Goal: Information Seeking & Learning: Learn about a topic

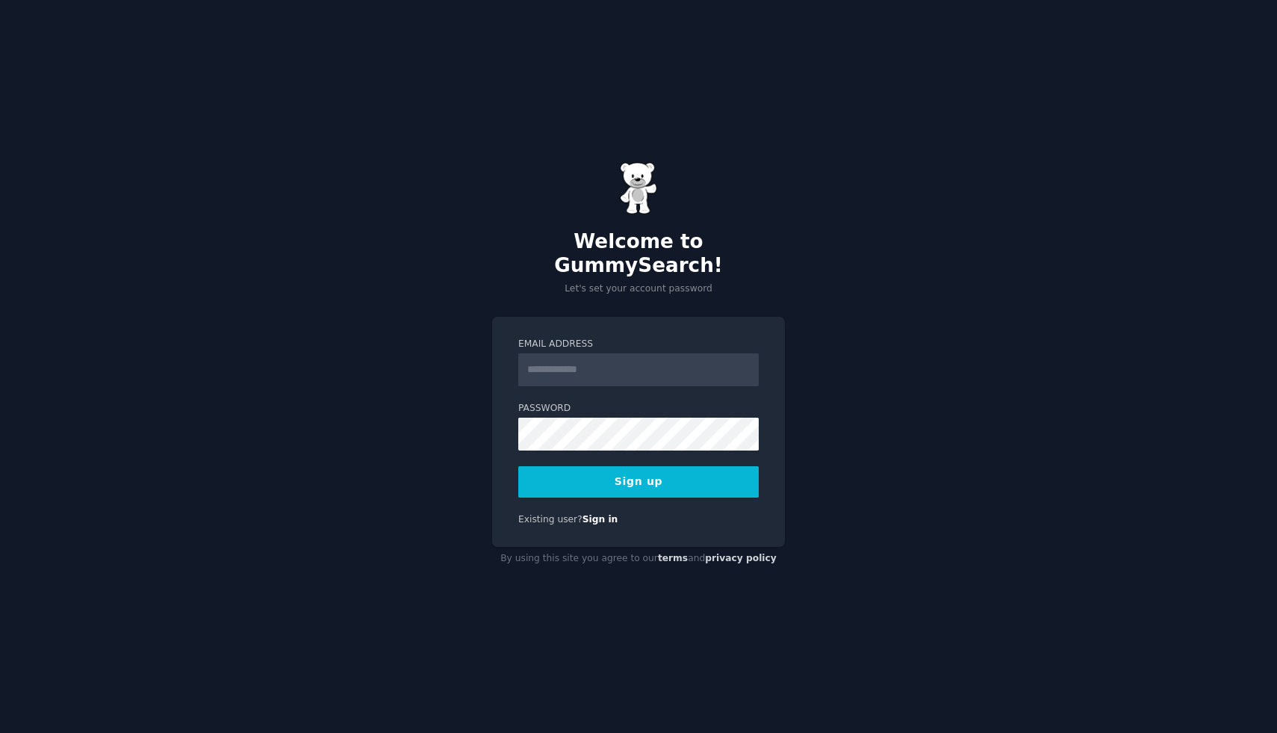
click at [598, 367] on input "Email Address" at bounding box center [638, 369] width 240 height 33
type input "**********"
click at [694, 480] on button "Sign up" at bounding box center [638, 481] width 240 height 31
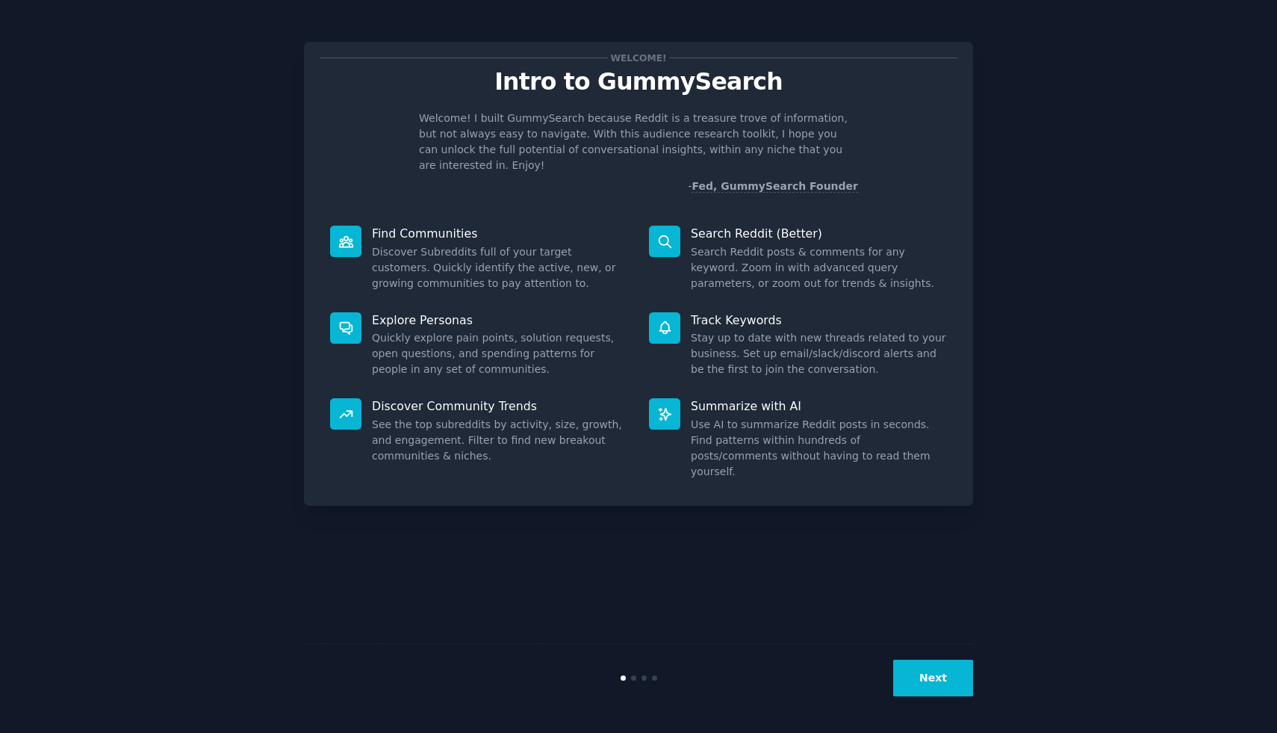
click at [951, 697] on div "Next" at bounding box center [638, 677] width 669 height 69
click at [944, 688] on button "Next" at bounding box center [933, 677] width 80 height 37
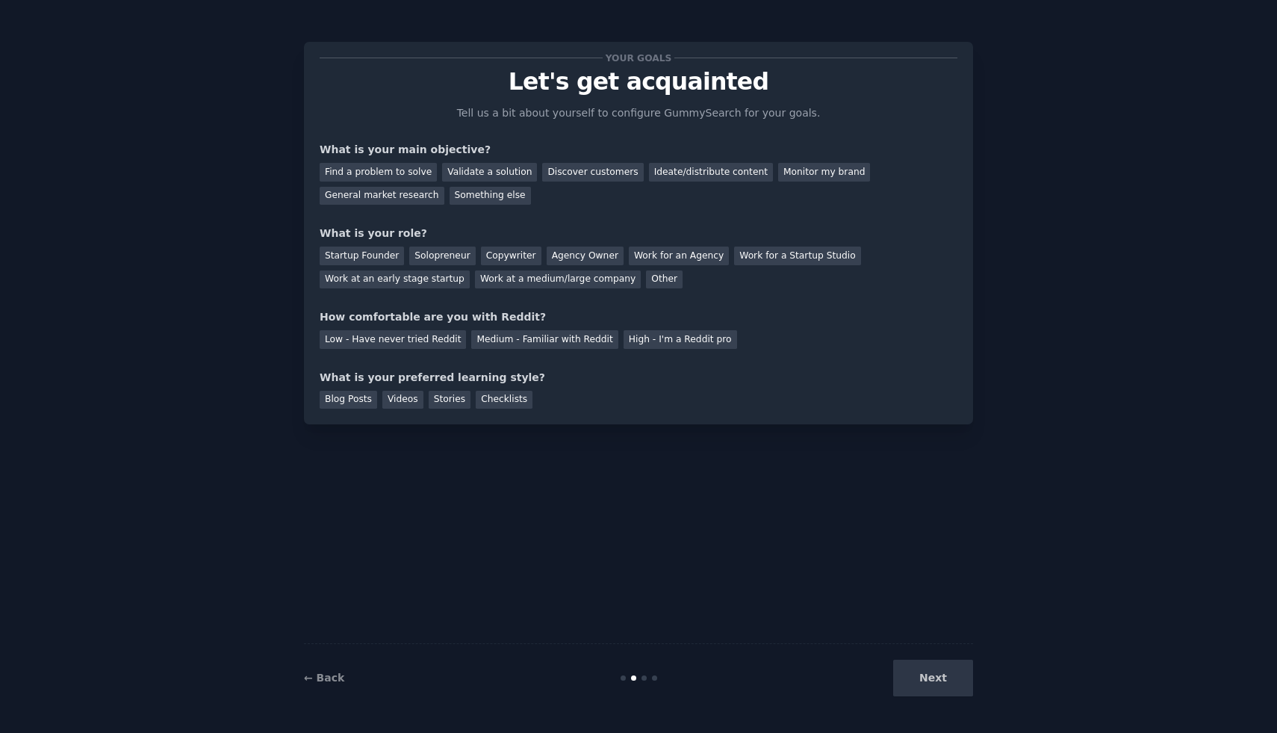
click at [939, 682] on div "Next" at bounding box center [861, 677] width 223 height 37
click at [930, 674] on div "Next" at bounding box center [861, 677] width 223 height 37
click at [1125, 105] on div "Your goals Let's get acquainted Tell us a bit about yourself to configure Gummy…" at bounding box center [638, 366] width 1235 height 691
click at [934, 683] on div "Next" at bounding box center [861, 677] width 223 height 37
click at [936, 676] on div "Next" at bounding box center [861, 677] width 223 height 37
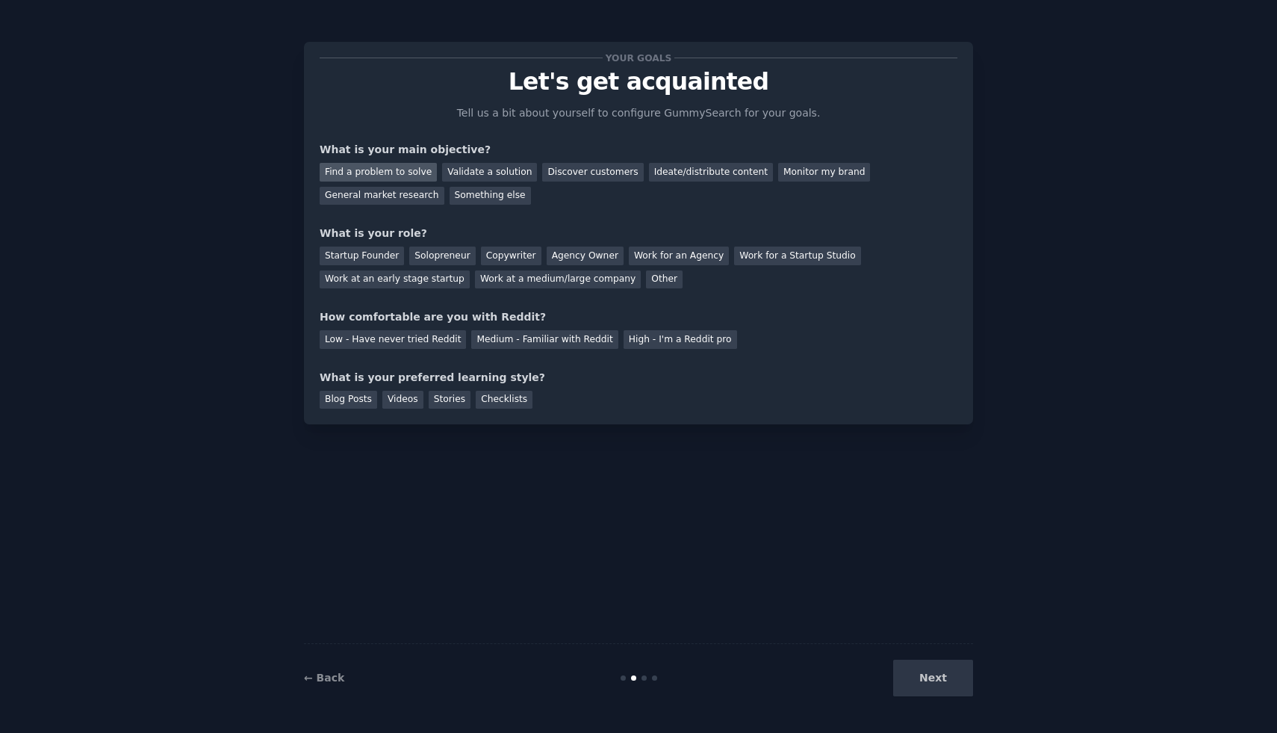
click at [399, 178] on div "Find a problem to solve" at bounding box center [378, 172] width 117 height 19
click at [376, 196] on div "General market research" at bounding box center [382, 196] width 125 height 19
click at [376, 173] on div "Find a problem to solve" at bounding box center [378, 172] width 117 height 19
click at [381, 254] on div "Startup Founder" at bounding box center [362, 255] width 84 height 19
click at [434, 340] on div "Low - Have never tried Reddit" at bounding box center [393, 339] width 146 height 19
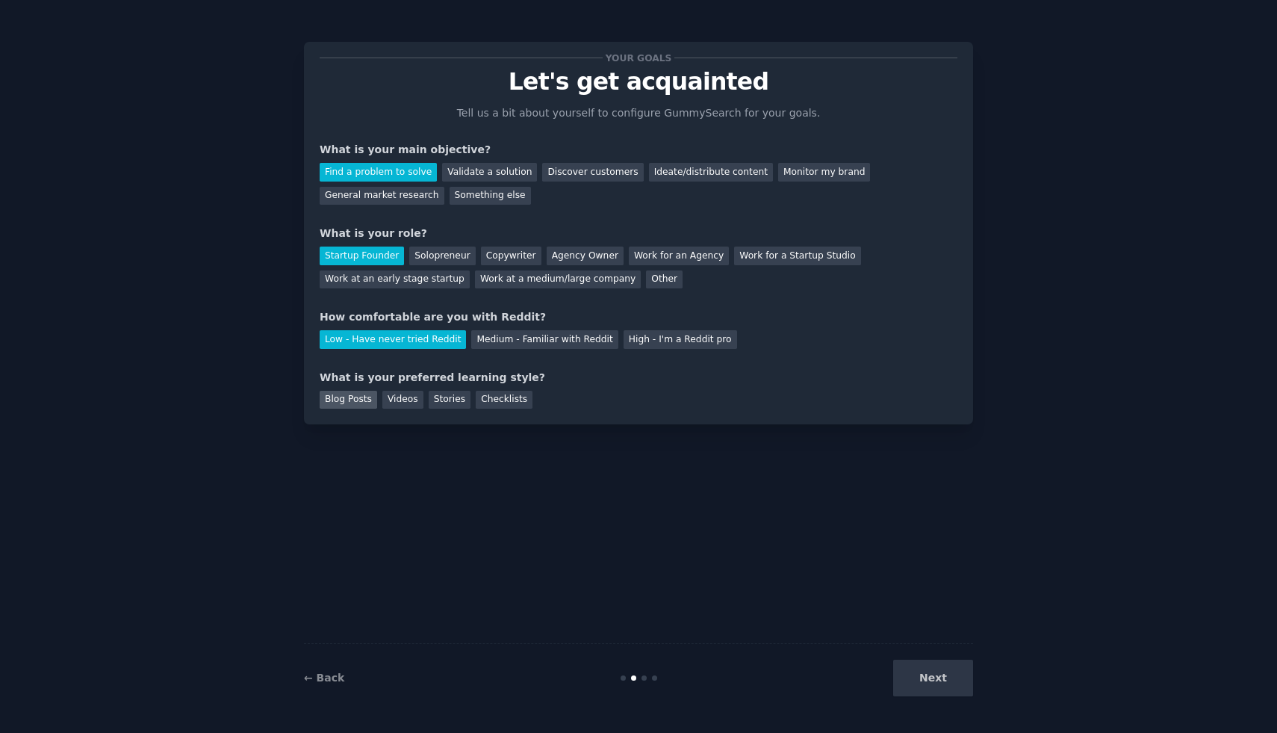
click at [341, 397] on div "Blog Posts" at bounding box center [348, 400] width 57 height 19
click at [387, 399] on div "Videos" at bounding box center [402, 400] width 41 height 19
click at [359, 395] on div "Blog Posts" at bounding box center [348, 400] width 57 height 19
click at [957, 688] on button "Next" at bounding box center [933, 677] width 80 height 37
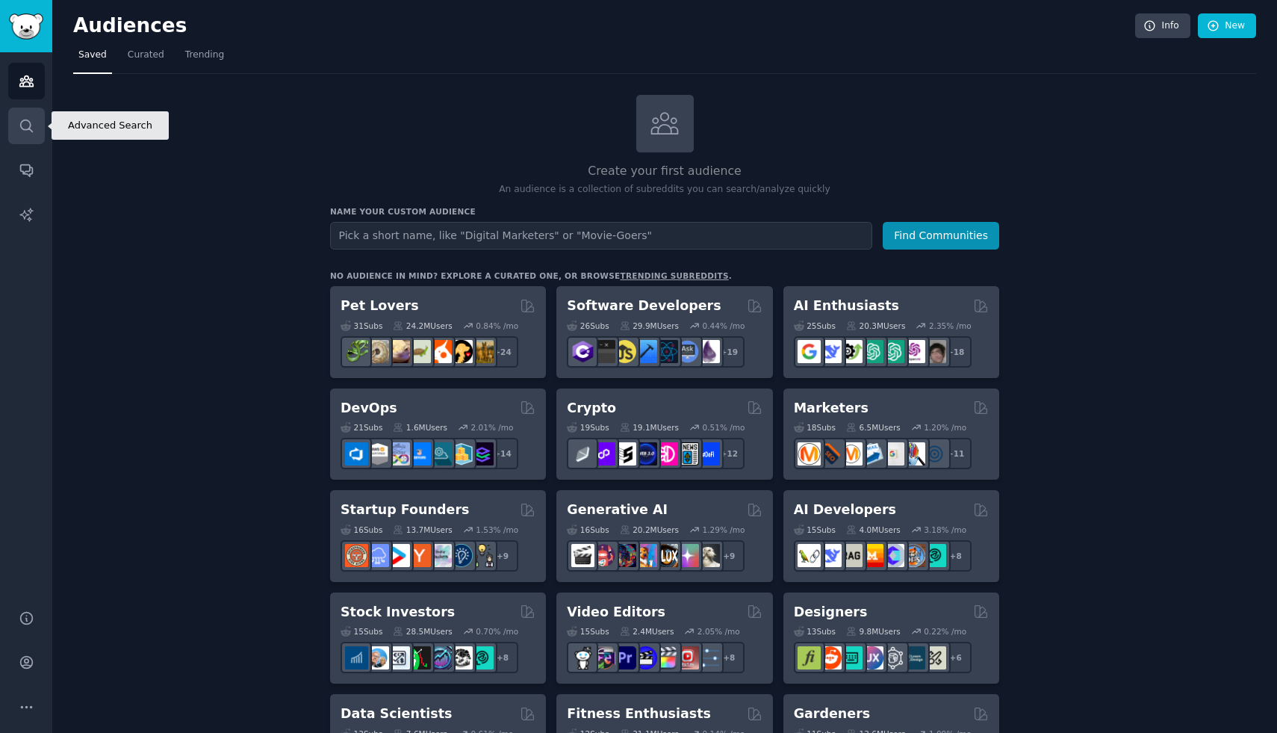
click at [32, 128] on icon "Sidebar" at bounding box center [27, 126] width 16 height 16
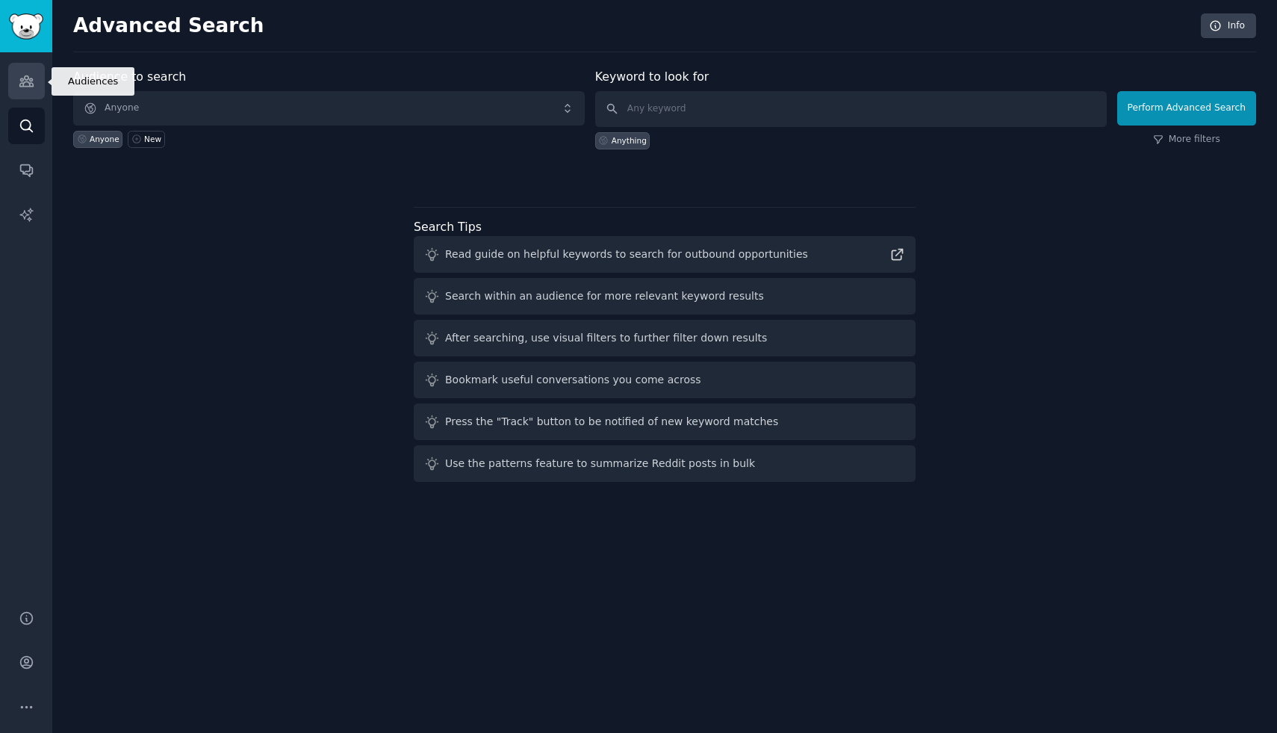
click at [25, 85] on icon "Sidebar" at bounding box center [25, 81] width 13 height 10
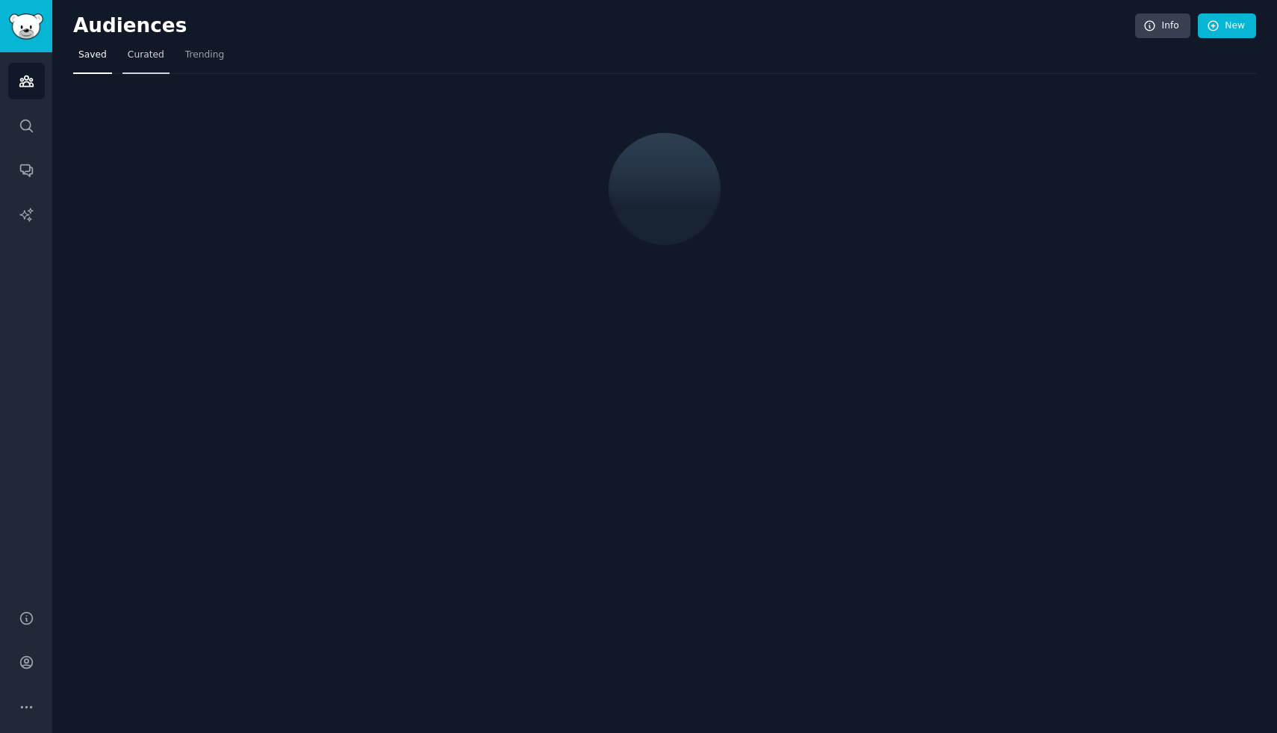
click at [153, 63] on link "Curated" at bounding box center [145, 58] width 47 height 31
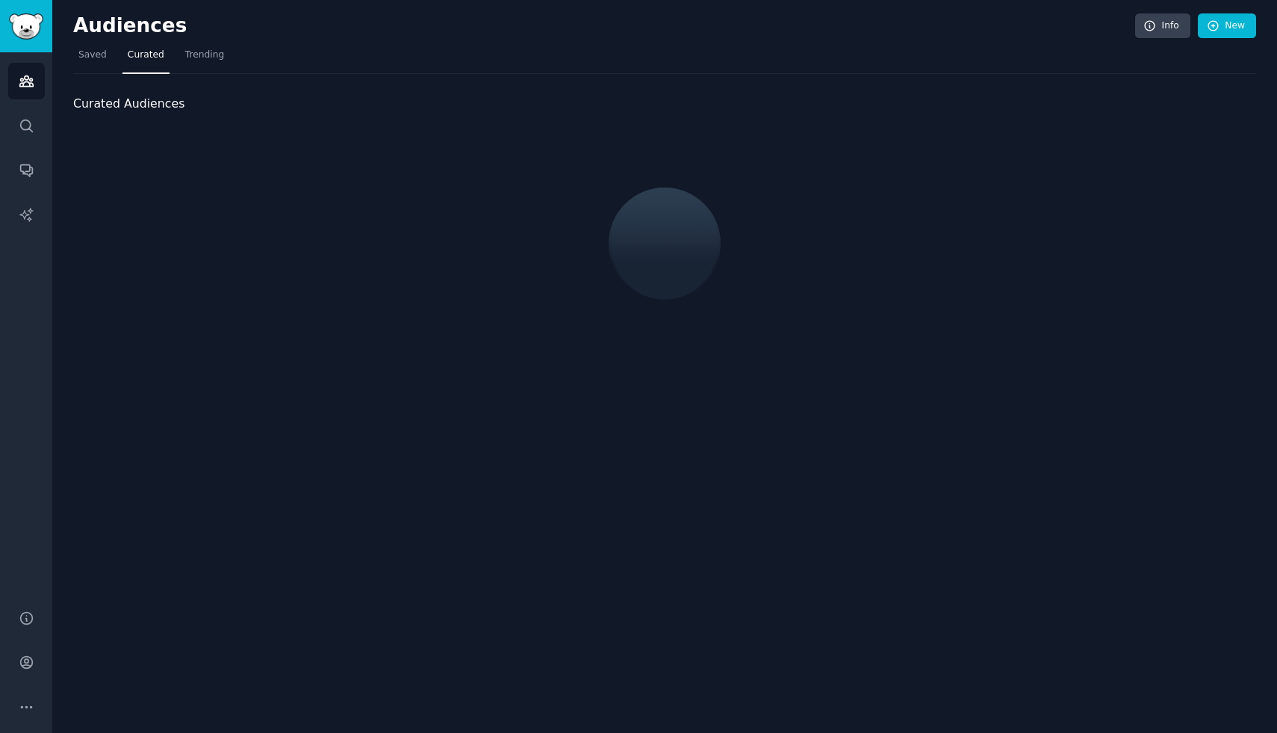
click at [81, 74] on div "Curated Audiences" at bounding box center [664, 222] width 1183 height 296
click at [85, 63] on link "Saved" at bounding box center [92, 58] width 39 height 31
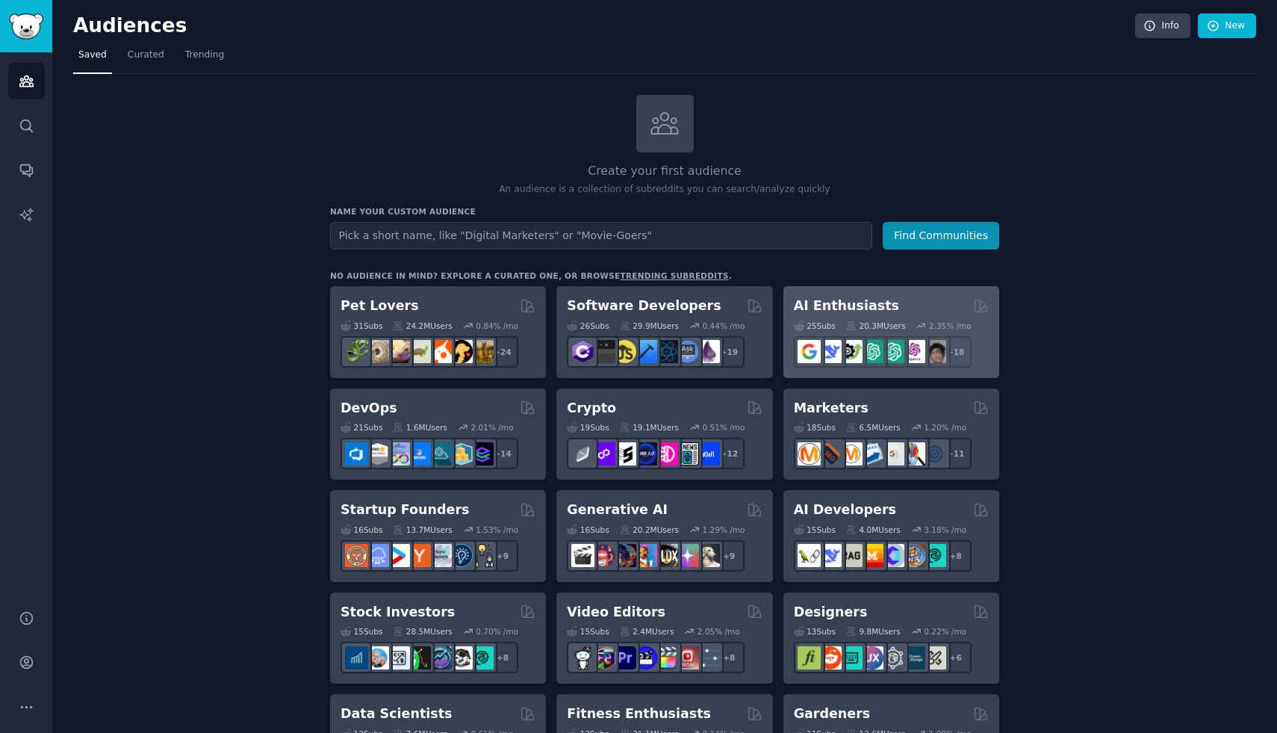
click at [892, 304] on div "AI Enthusiasts" at bounding box center [891, 305] width 195 height 19
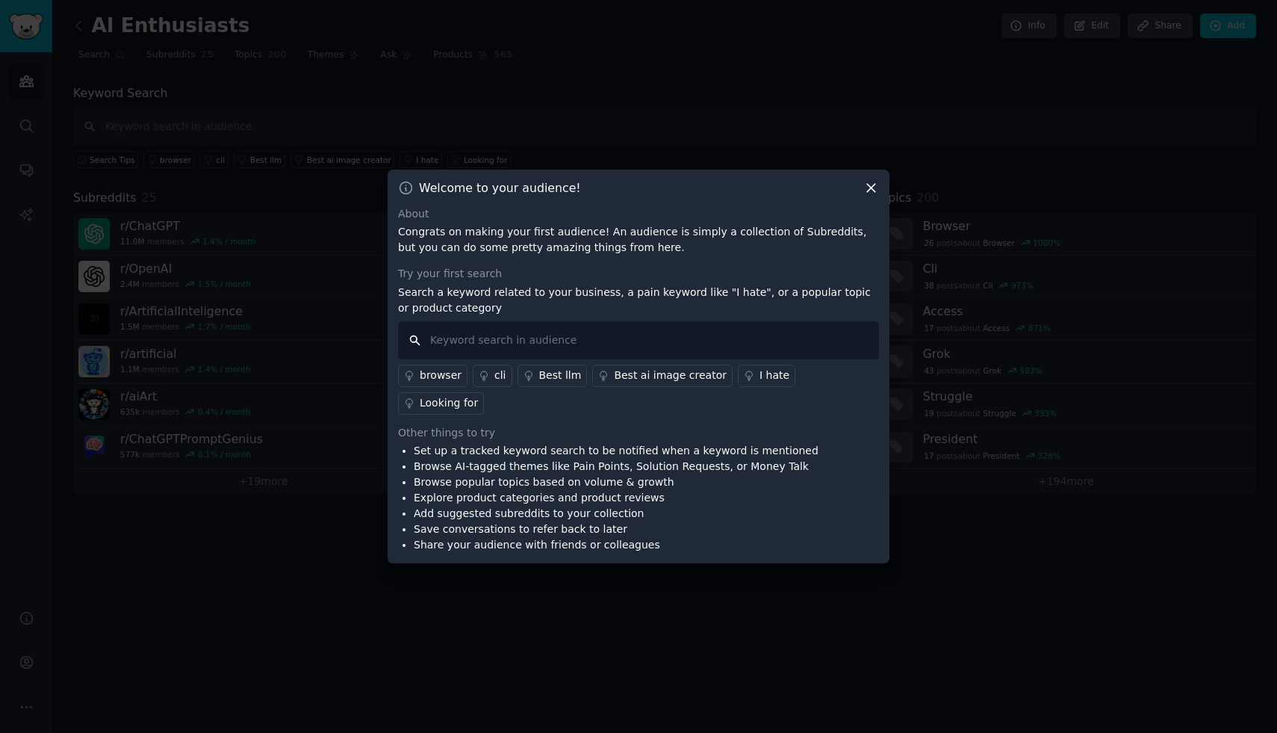
click at [517, 357] on input "text" at bounding box center [638, 340] width 481 height 38
type input "ai pain points"
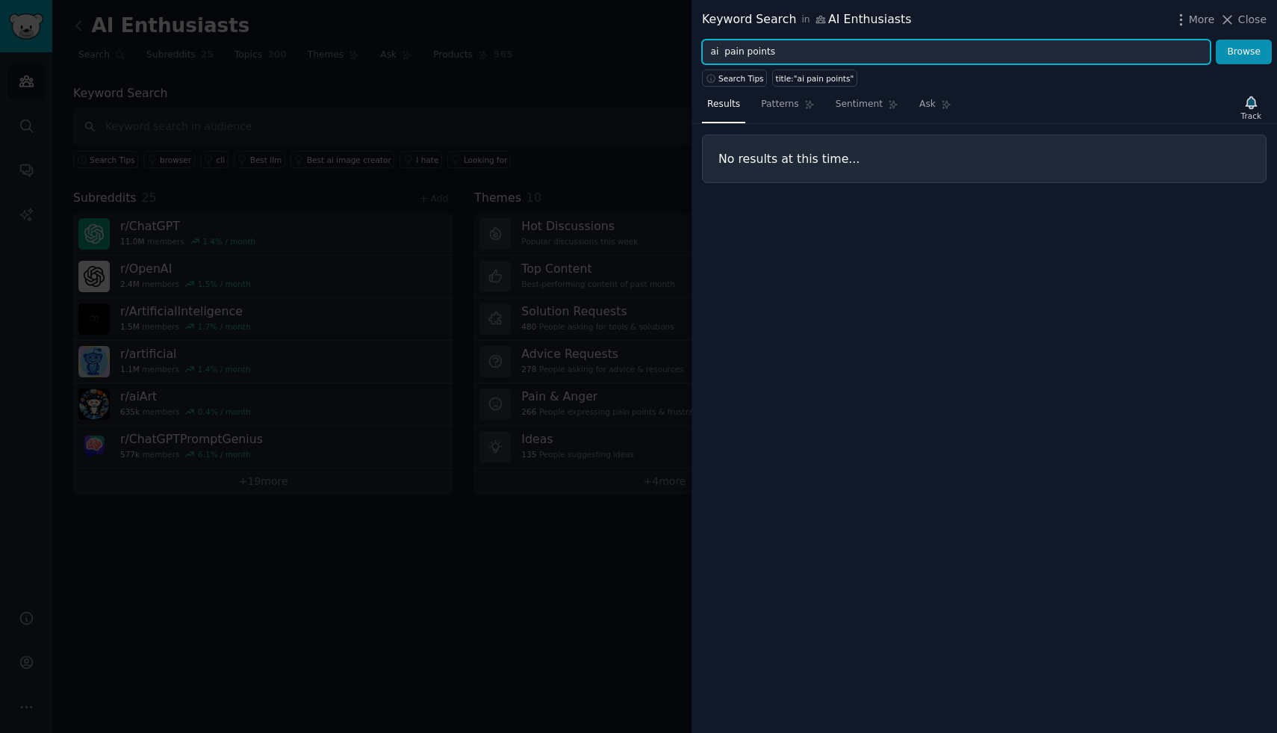
click at [780, 45] on input "ai pain points" at bounding box center [956, 52] width 509 height 25
click at [780, 49] on input "ai pain points" at bounding box center [956, 52] width 509 height 25
click at [1216, 40] on button "Browse" at bounding box center [1244, 52] width 56 height 25
click at [769, 52] on input ""ai pain points"" at bounding box center [956, 52] width 509 height 25
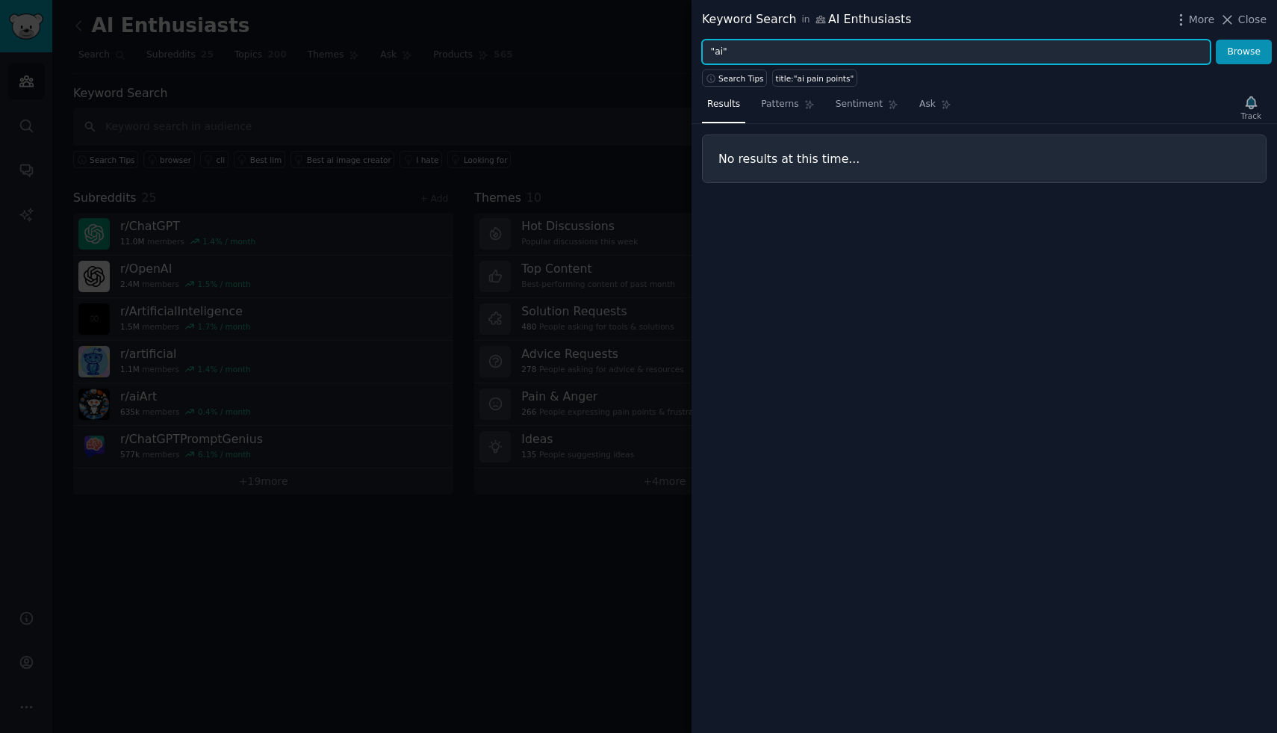
type input ""ai""
click at [1216, 40] on button "Browse" at bounding box center [1244, 52] width 56 height 25
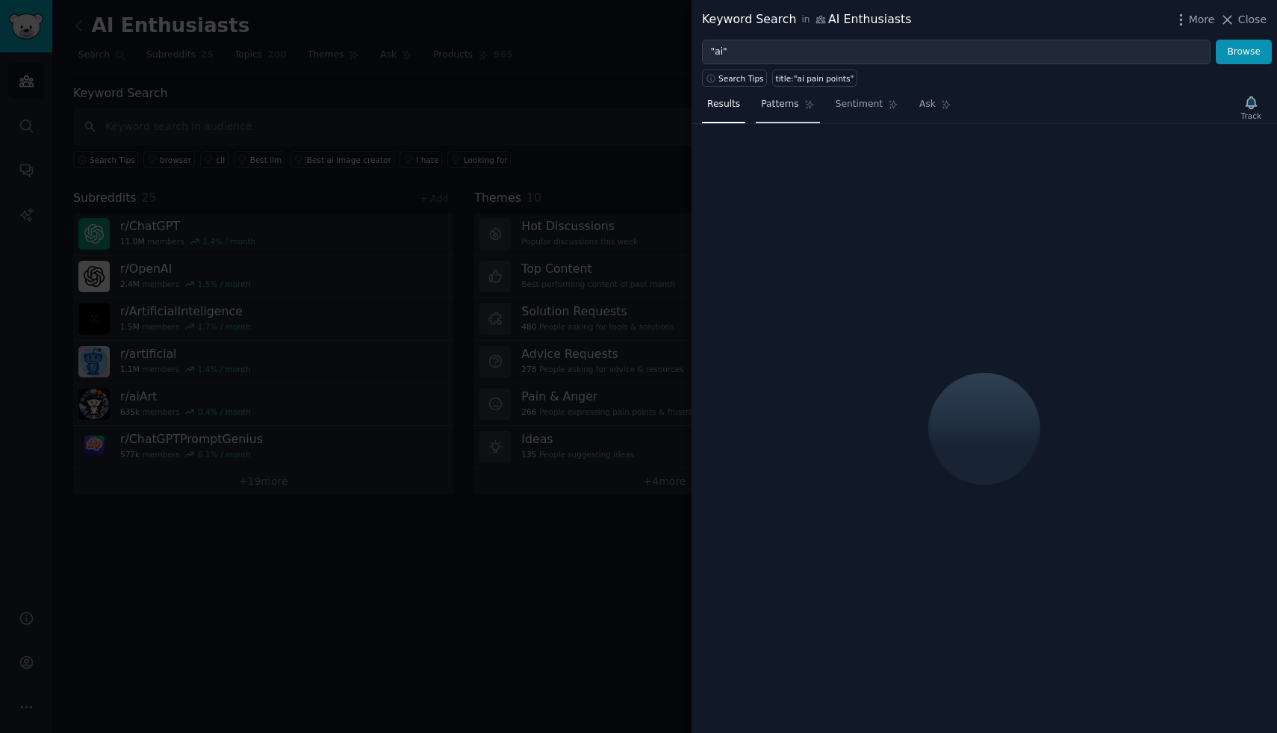
click at [792, 111] on span "Patterns" at bounding box center [779, 104] width 37 height 13
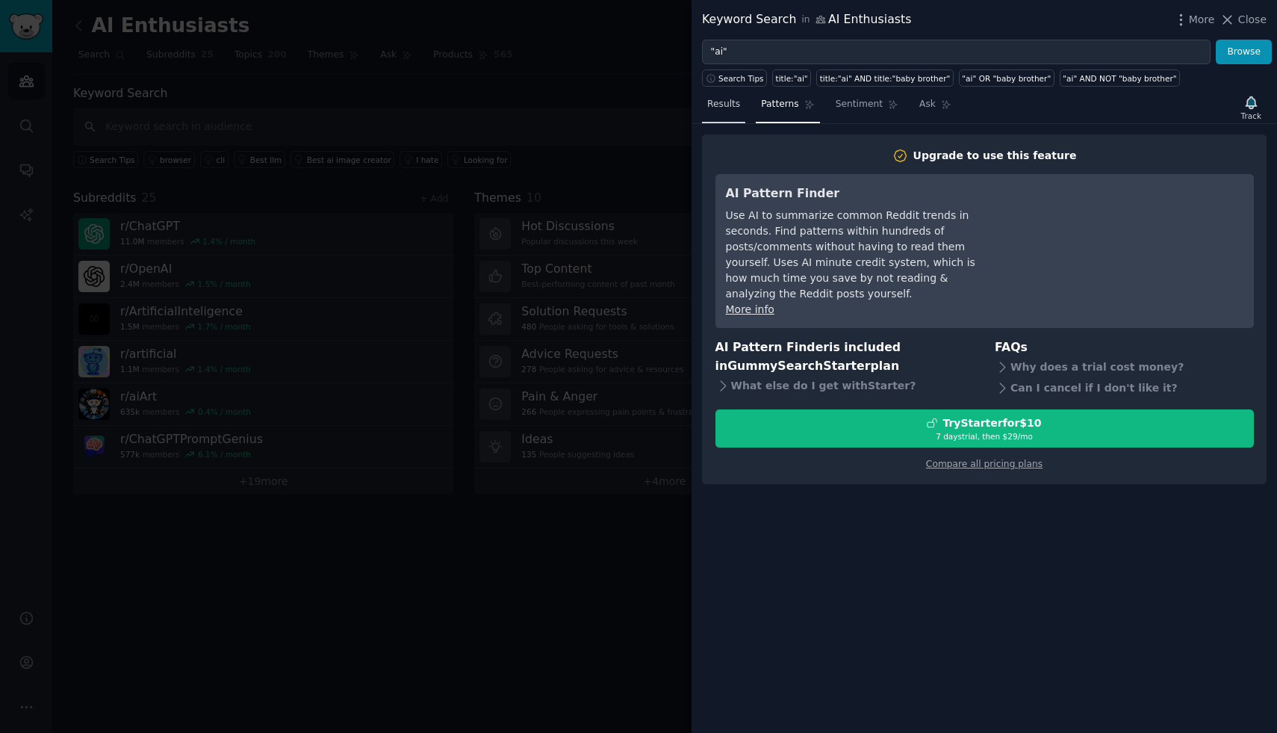
click at [710, 114] on link "Results" at bounding box center [723, 108] width 43 height 31
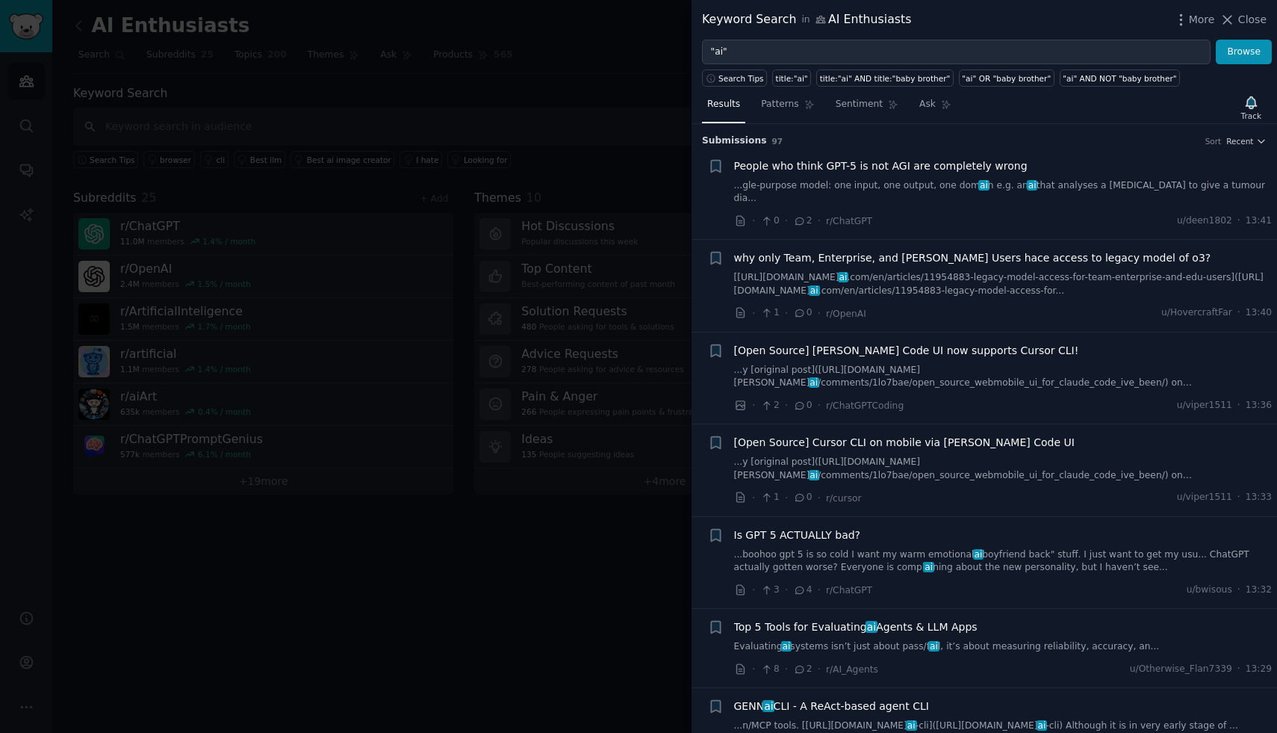
click at [338, 100] on div at bounding box center [638, 366] width 1277 height 733
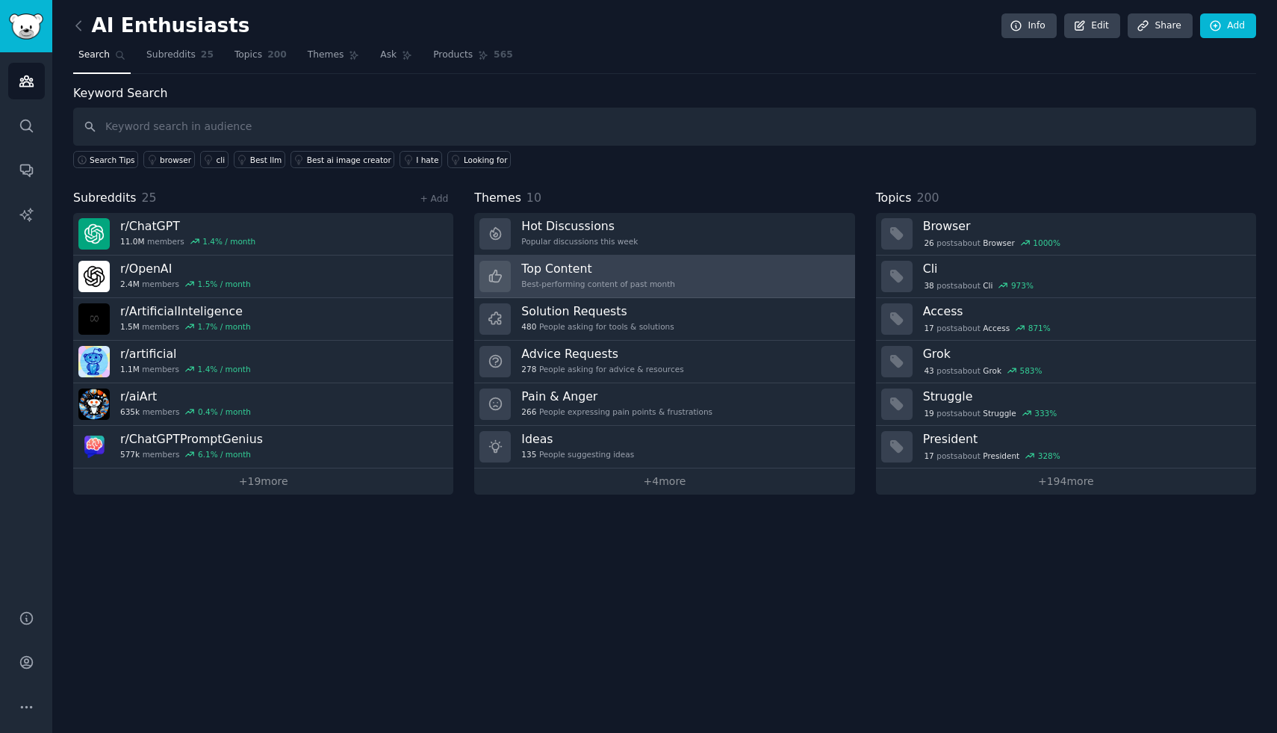
click at [562, 270] on h3 "Top Content" at bounding box center [598, 269] width 154 height 16
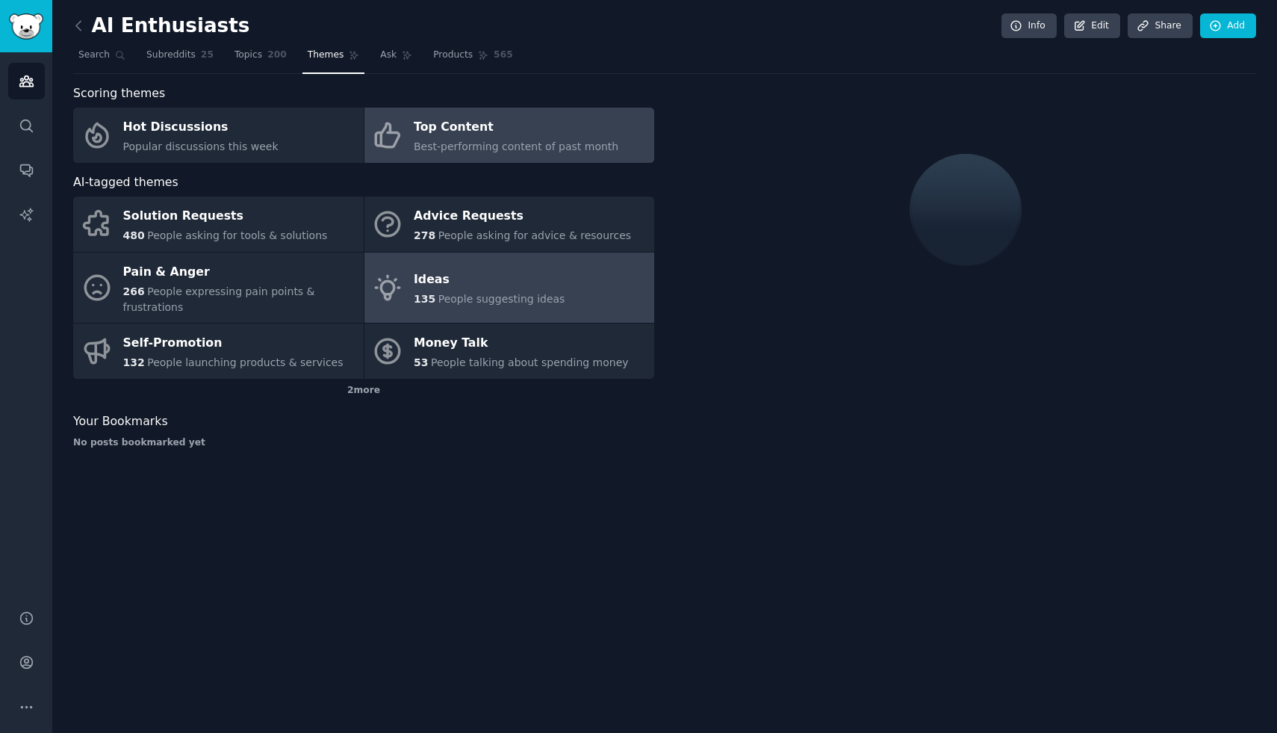
click at [514, 276] on div "Ideas" at bounding box center [489, 280] width 151 height 24
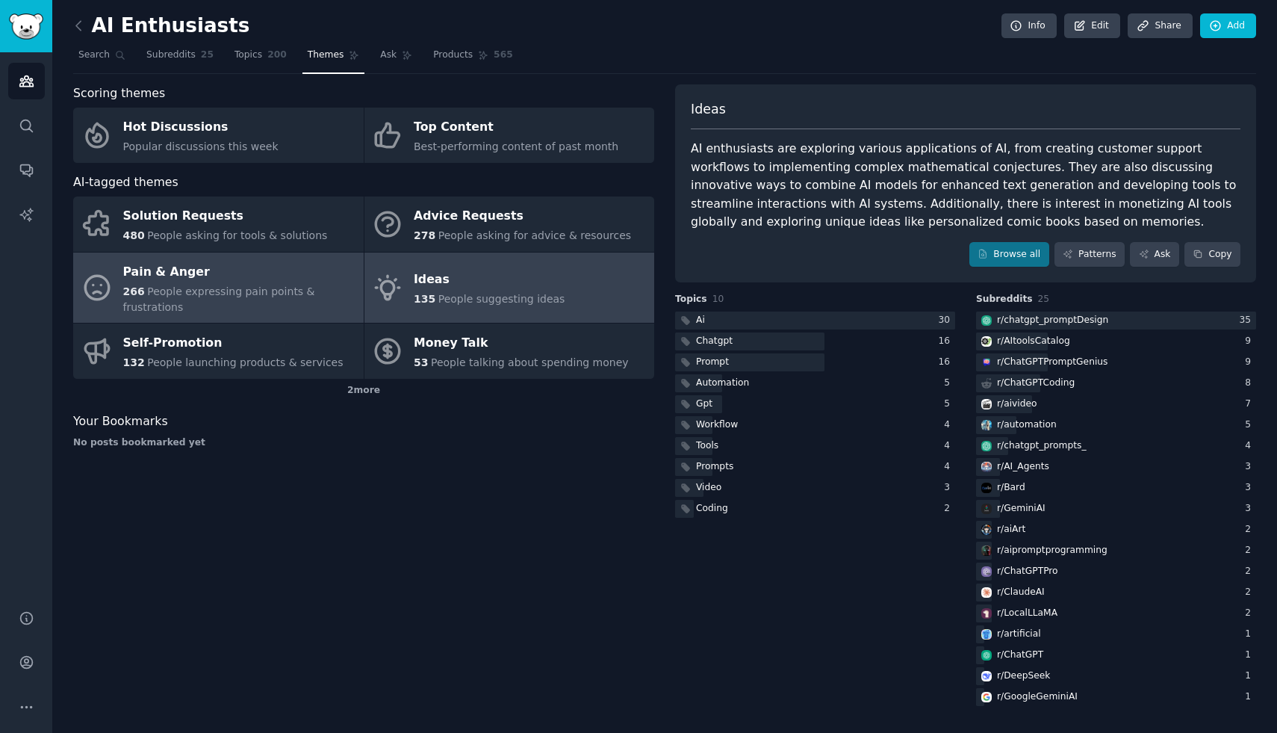
click at [238, 282] on div "Pain & Anger" at bounding box center [239, 272] width 233 height 24
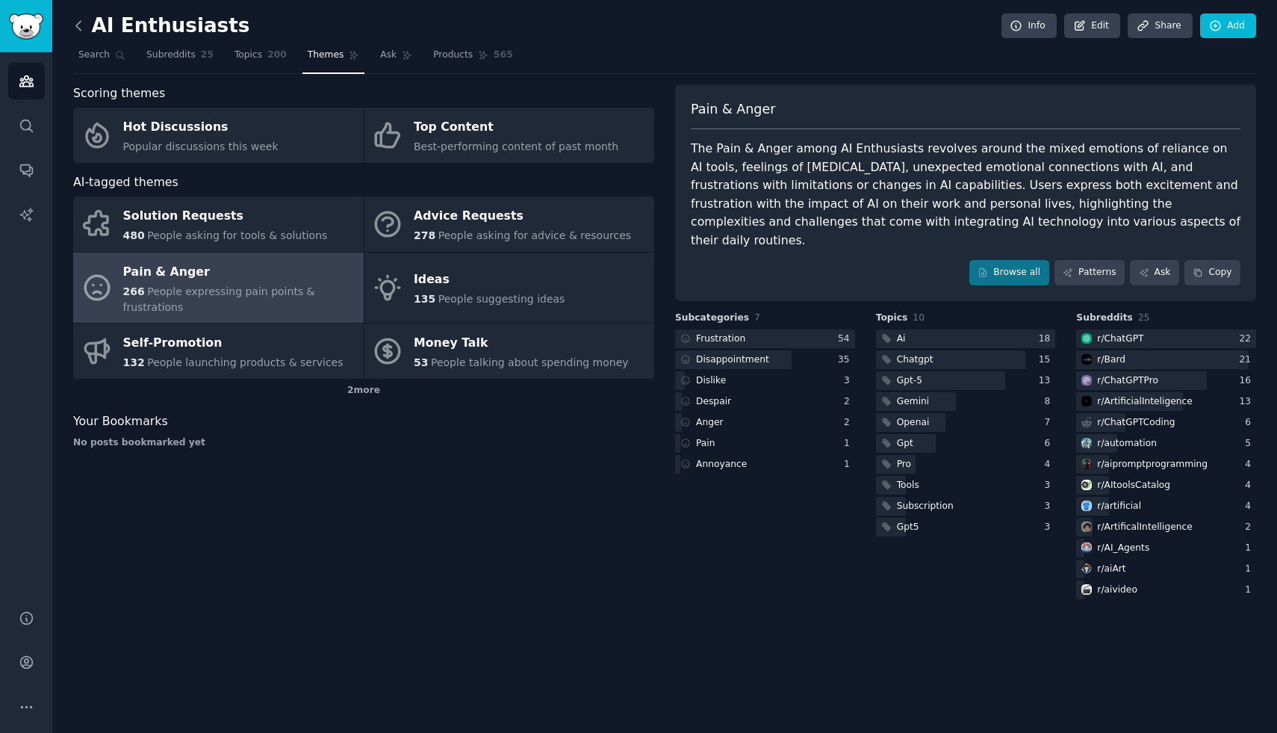
click at [78, 25] on icon at bounding box center [79, 26] width 16 height 16
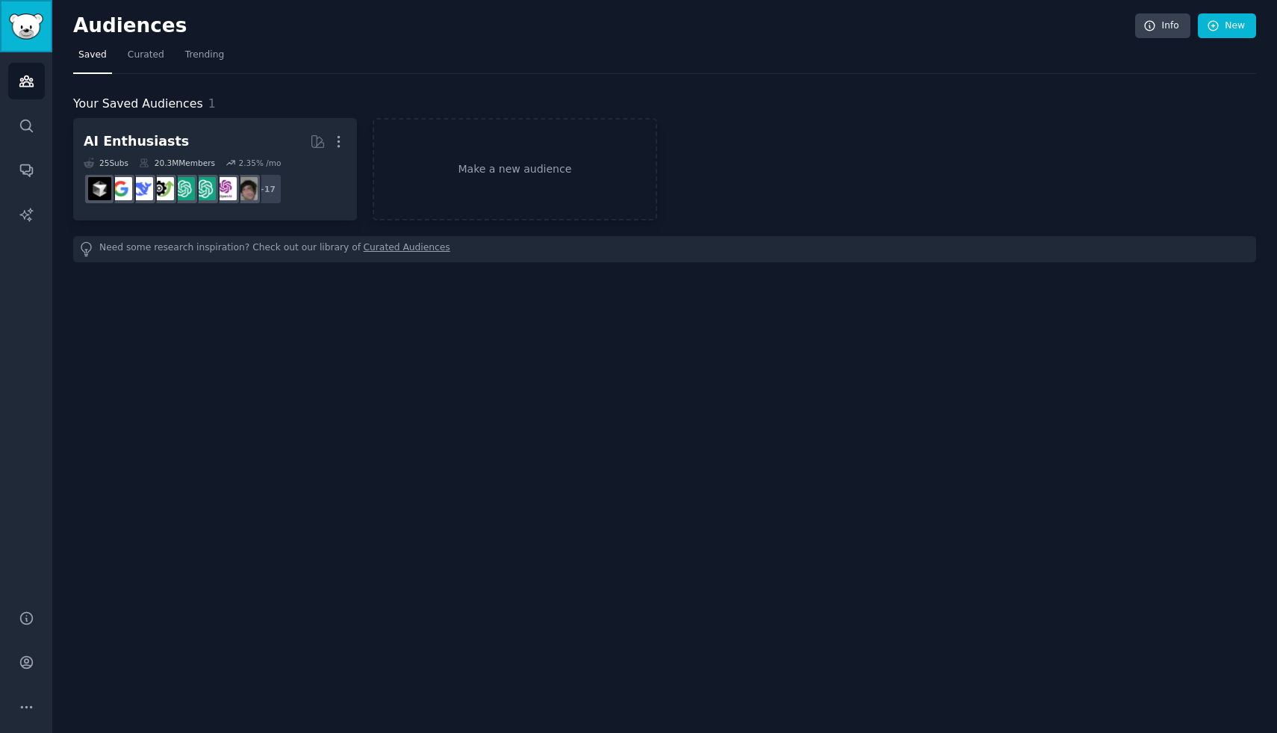
click at [38, 35] on img "Sidebar" at bounding box center [26, 26] width 34 height 26
click at [19, 0] on link "Sidebar" at bounding box center [26, 26] width 52 height 52
click at [23, 32] on img "Sidebar" at bounding box center [26, 26] width 34 height 26
